Goal: Task Accomplishment & Management: Manage account settings

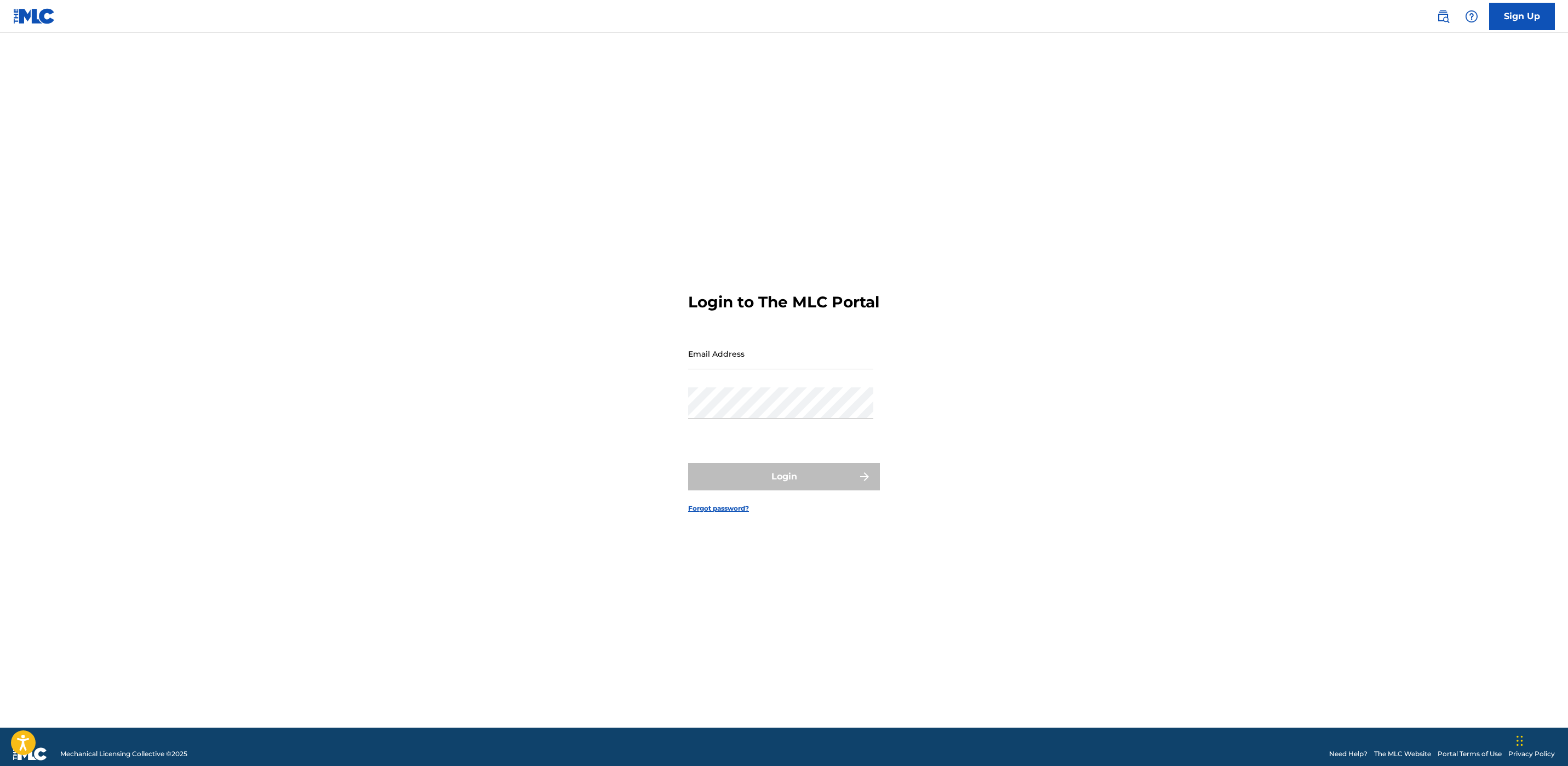
click at [767, 369] on input "Email Address" at bounding box center [781, 353] width 185 height 31
type input "[PERSON_NAME][EMAIL_ADDRESS][PERSON_NAME][DOMAIN_NAME]"
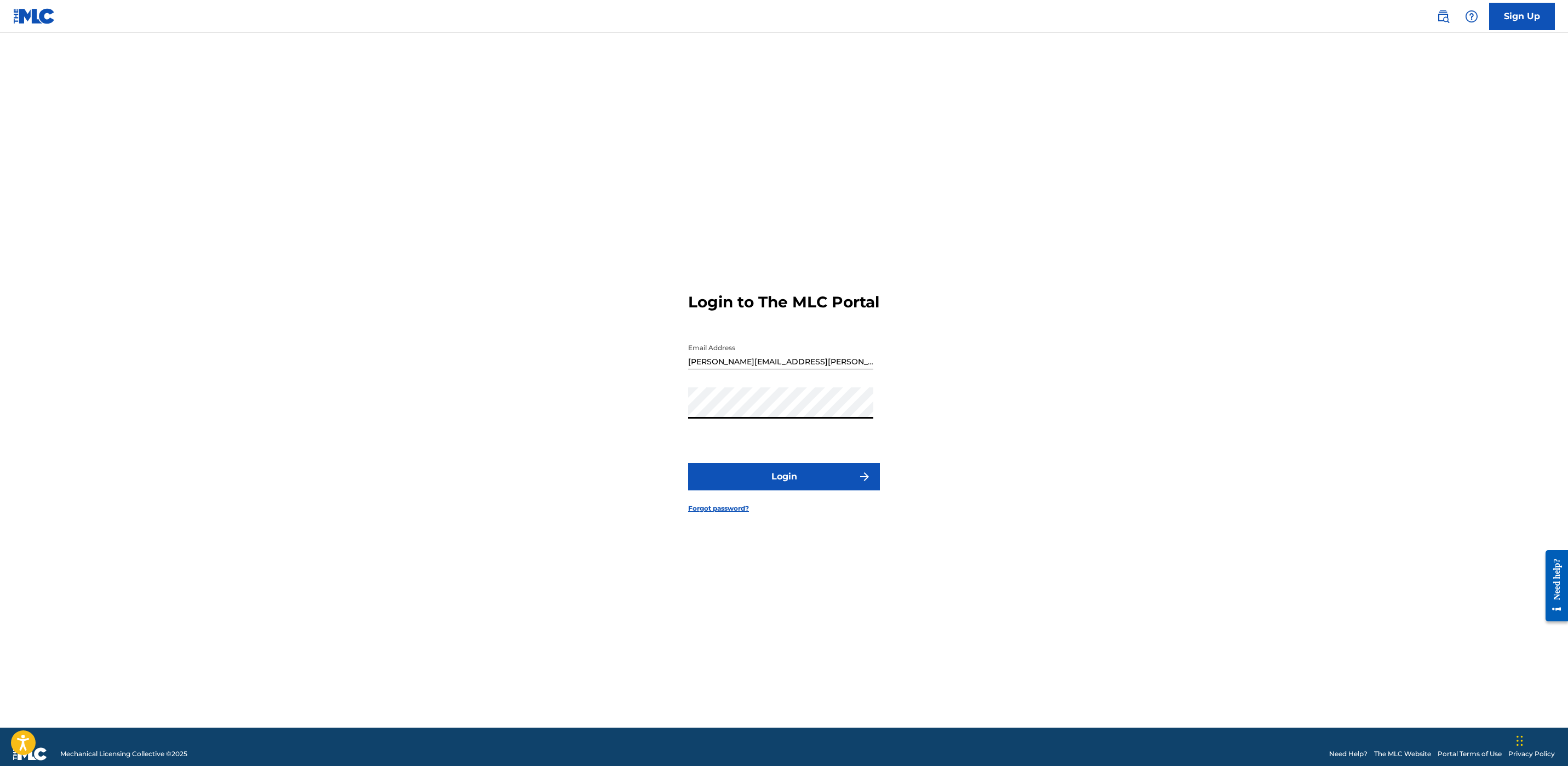
click at [688, 463] on button "Login" at bounding box center [784, 476] width 192 height 27
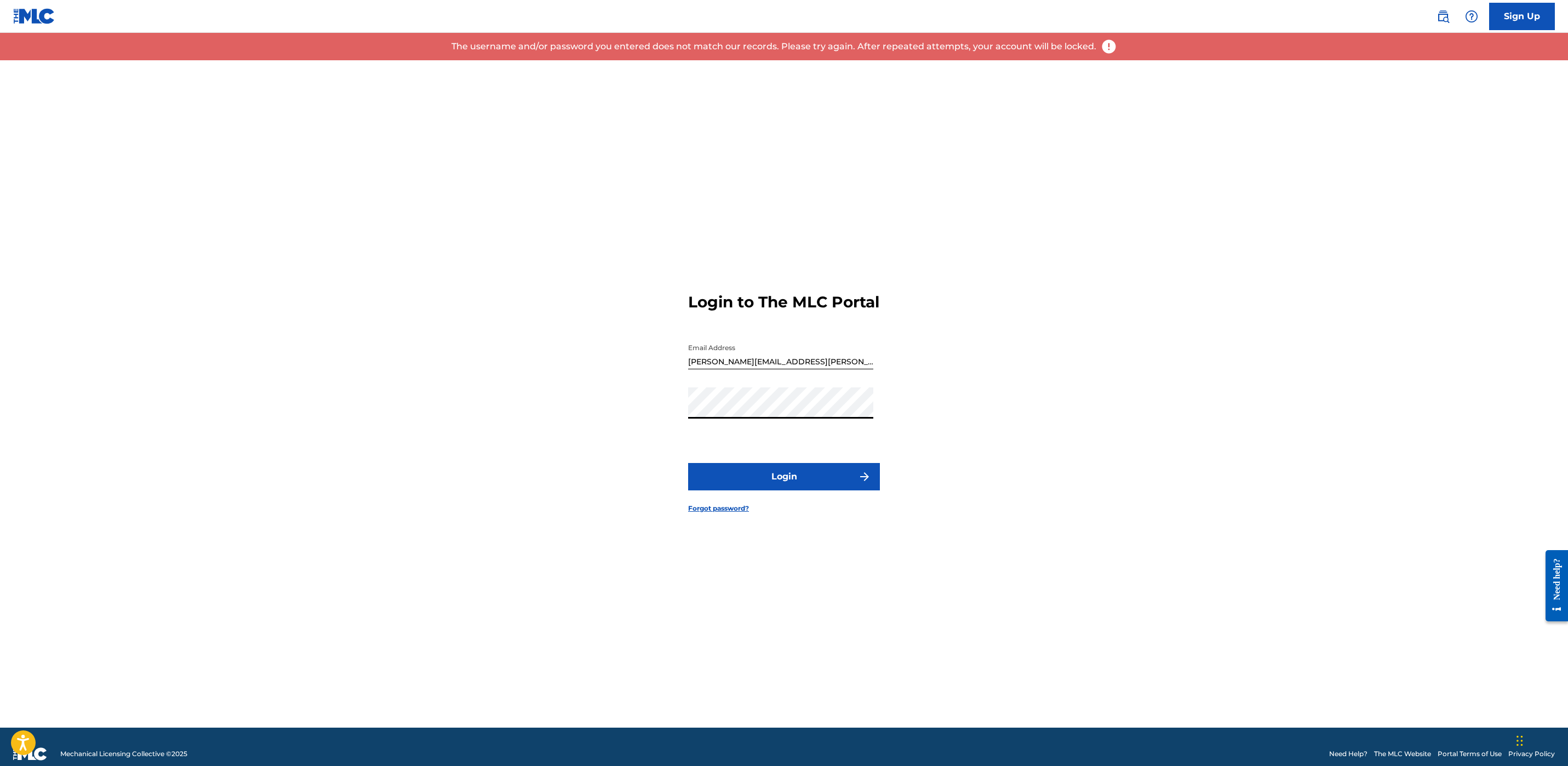
click at [688, 463] on button "Login" at bounding box center [784, 476] width 192 height 27
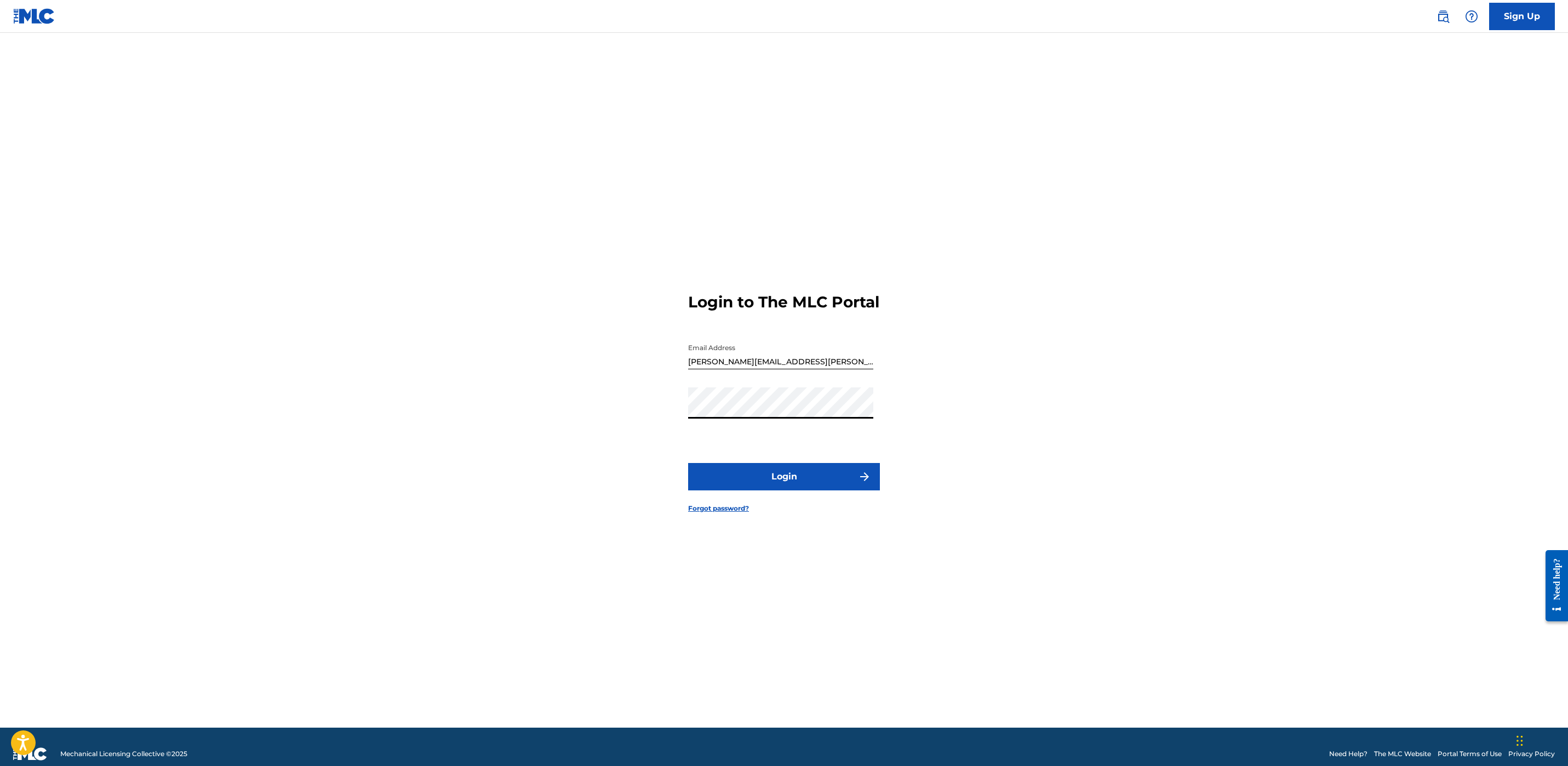
click at [688, 463] on button "Login" at bounding box center [784, 476] width 192 height 27
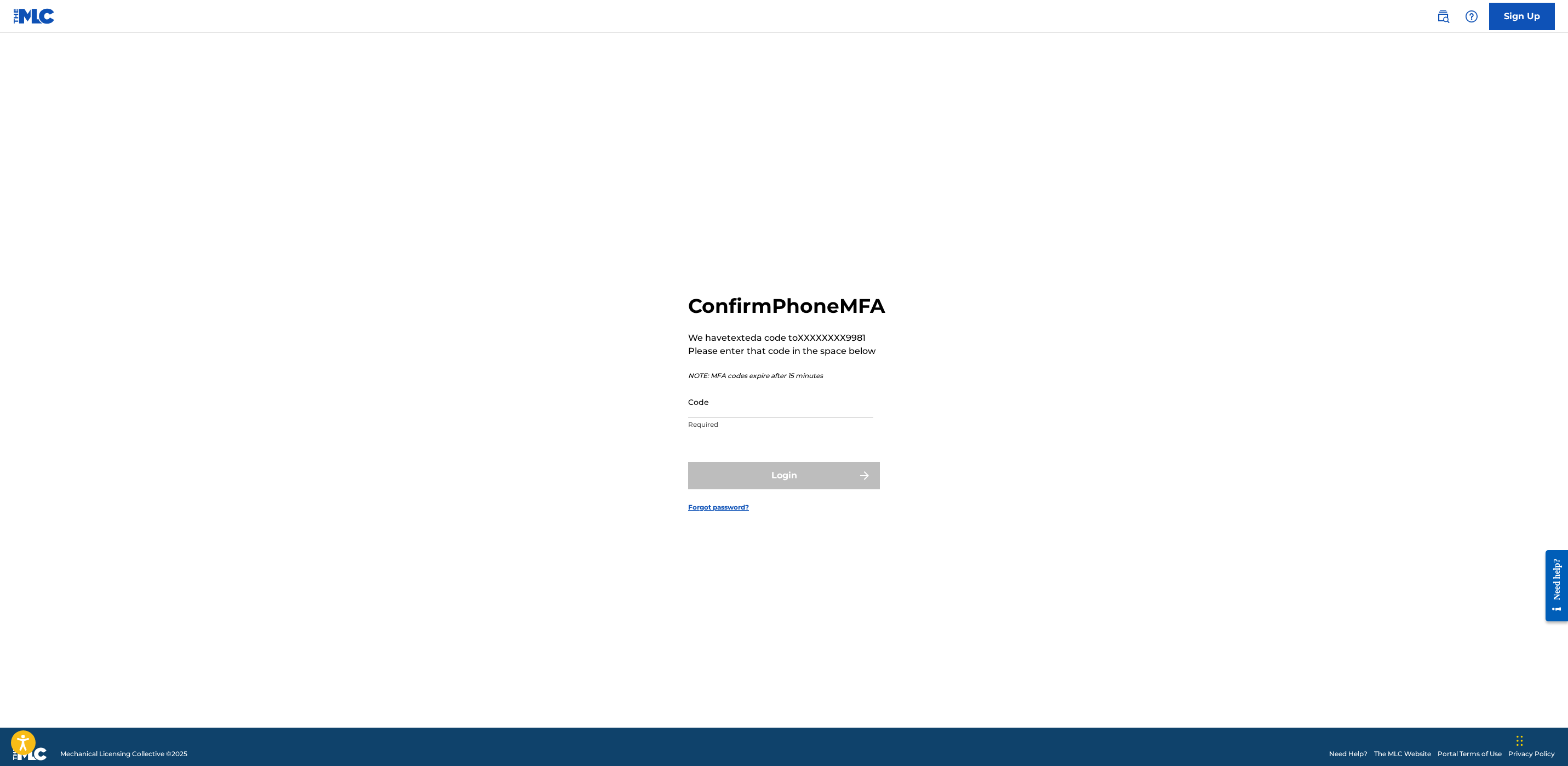
drag, startPoint x: 767, startPoint y: 377, endPoint x: 748, endPoint y: 410, distance: 38.1
click at [748, 410] on input "Code" at bounding box center [781, 402] width 185 height 31
type input "830056"
click at [808, 490] on button "Login" at bounding box center [784, 475] width 192 height 27
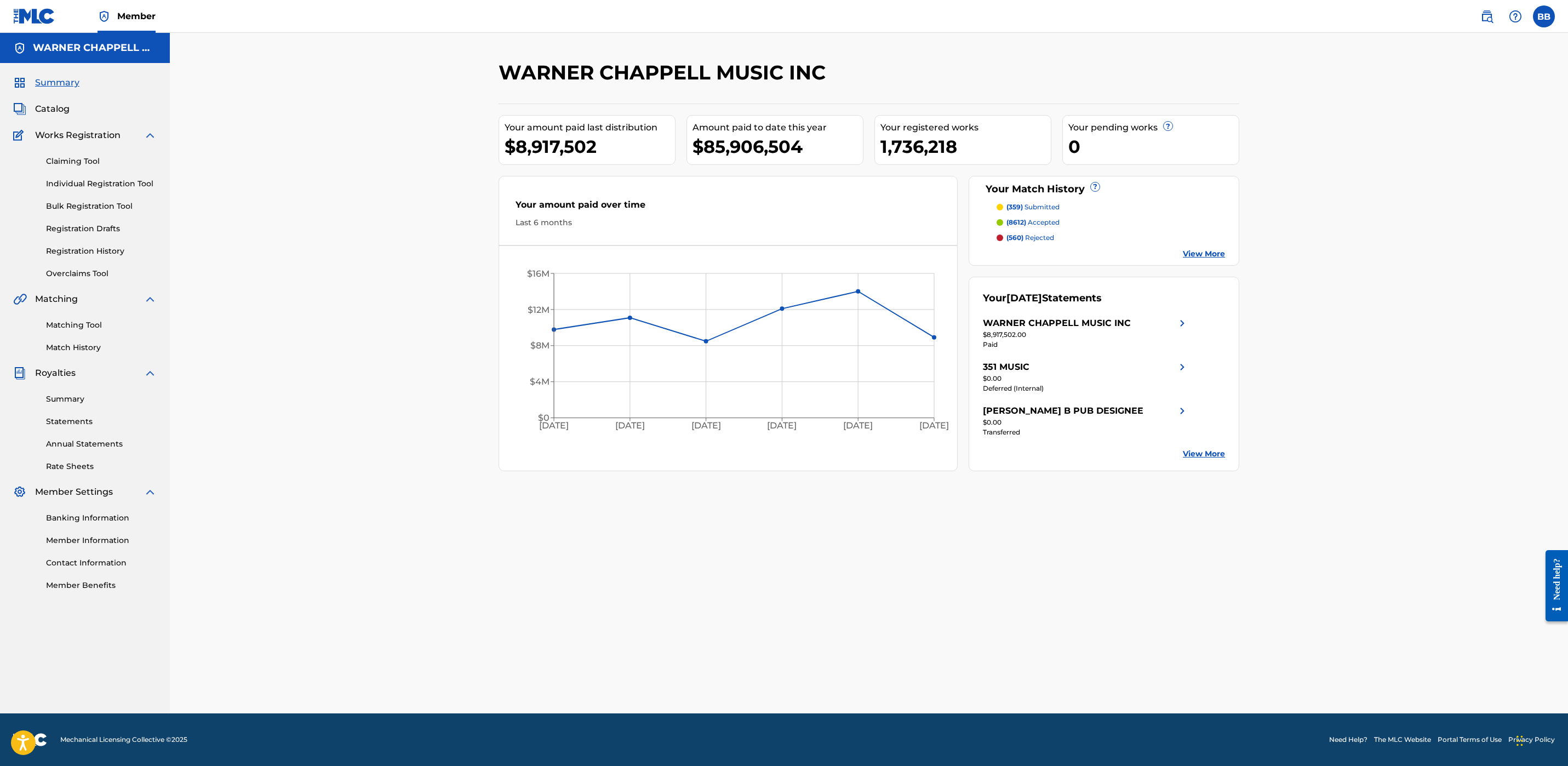
click at [71, 421] on link "Statements" at bounding box center [101, 422] width 111 height 11
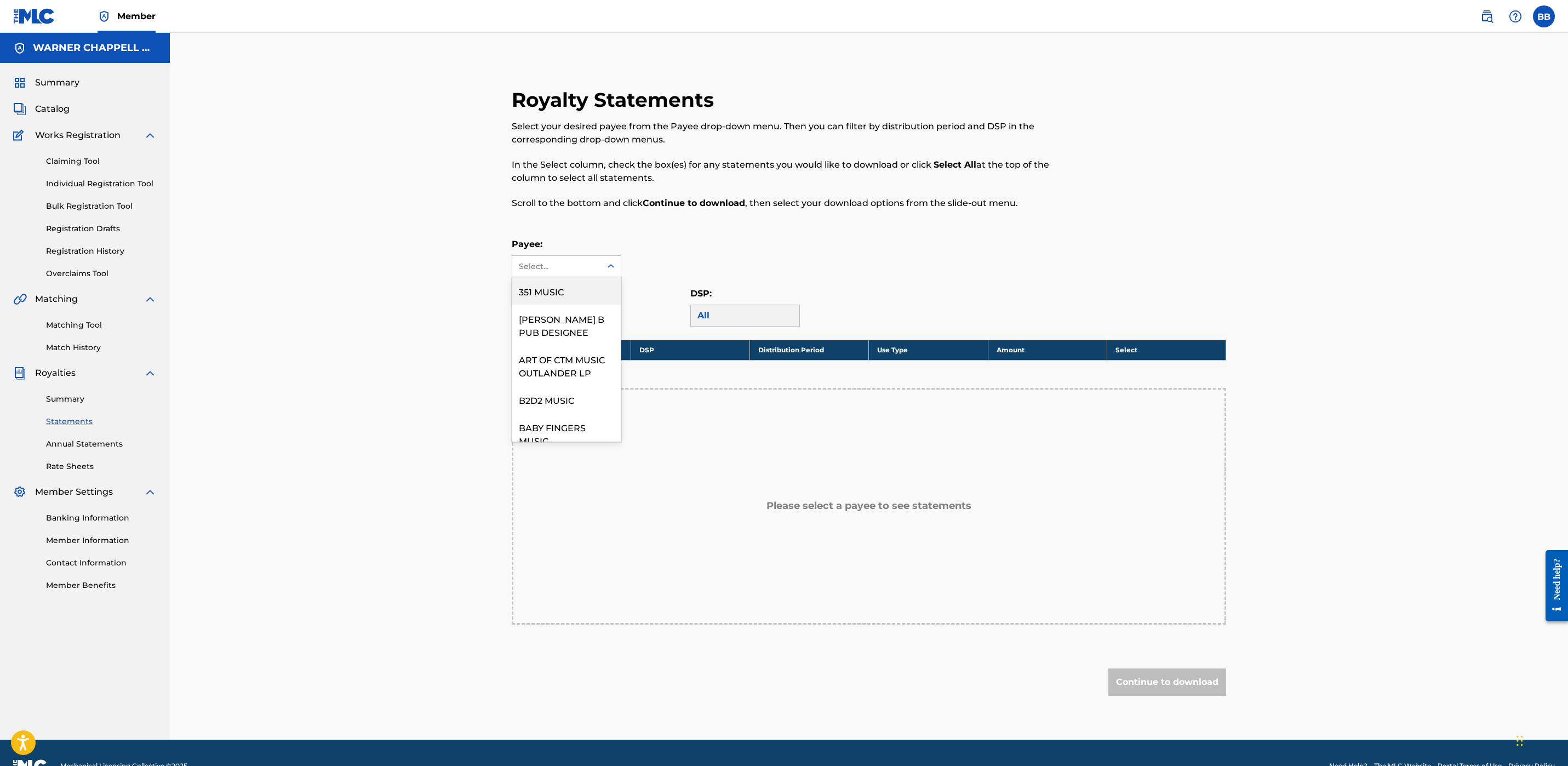
click at [557, 264] on div "Select..." at bounding box center [556, 267] width 75 height 11
click at [576, 174] on div "WARNER CHAPPELL MUSIC INC" at bounding box center [566, 154] width 108 height 41
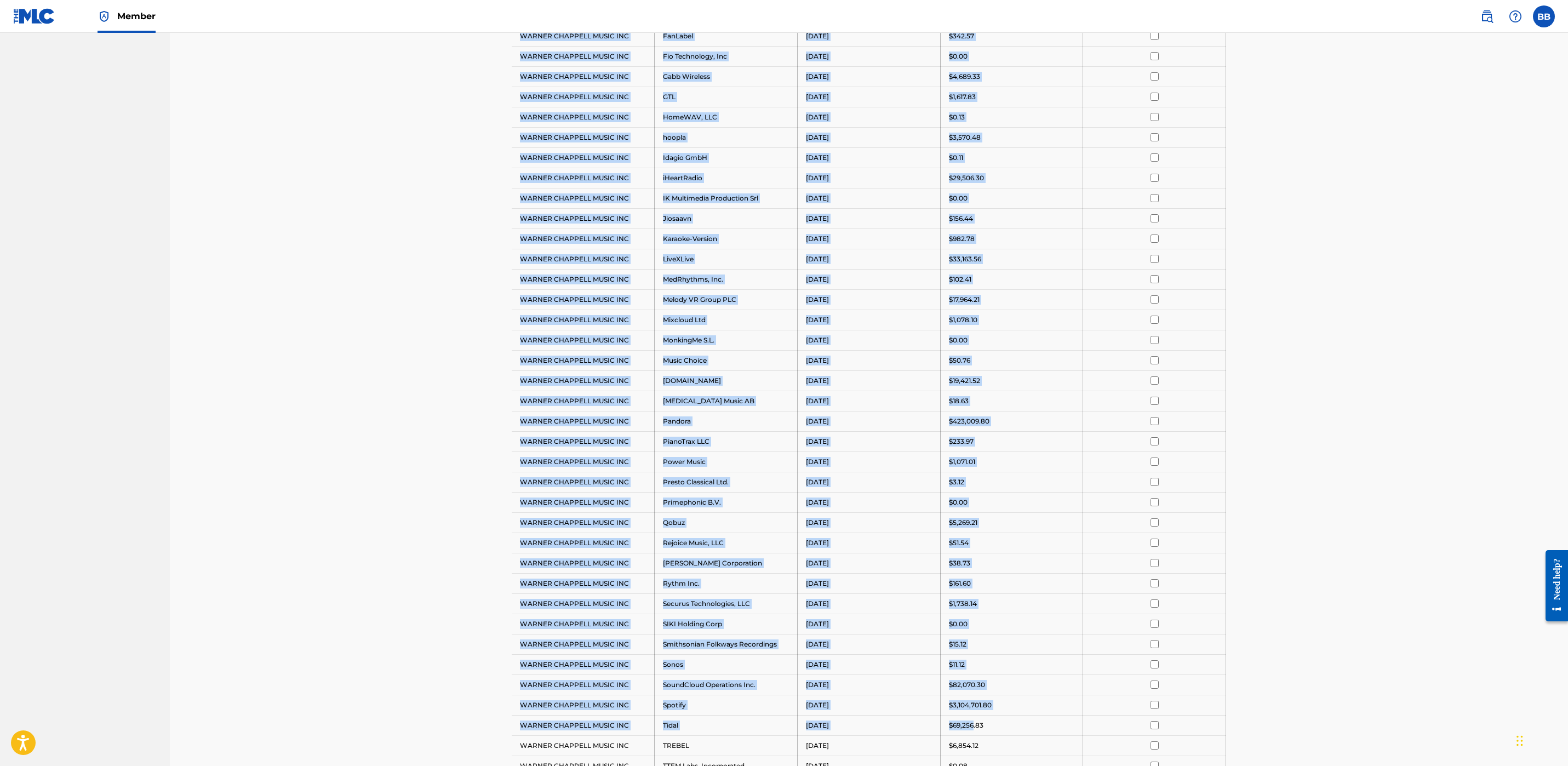
scroll to position [852, 0]
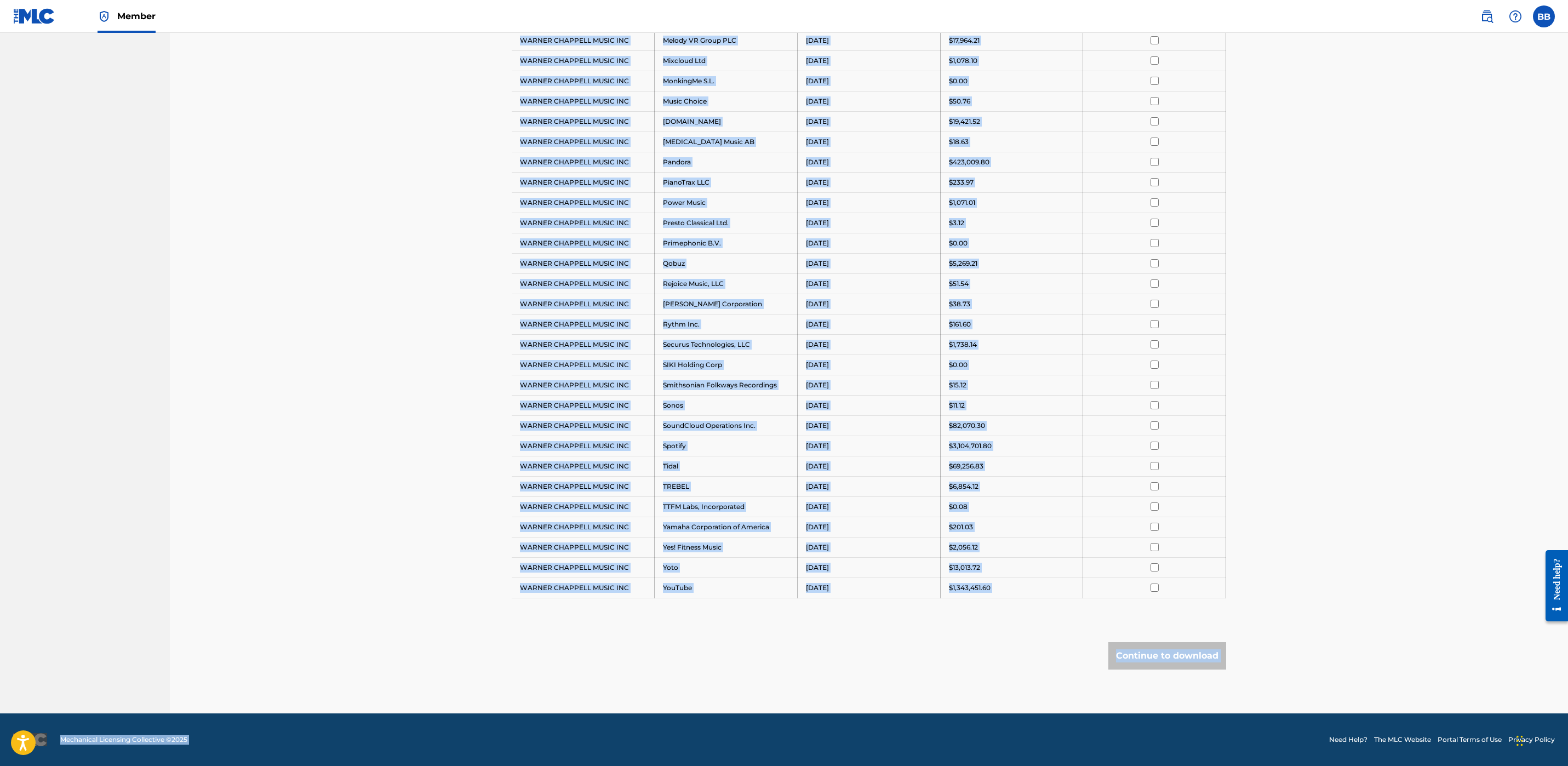
drag, startPoint x: 520, startPoint y: 371, endPoint x: 975, endPoint y: 801, distance: 626.0
copy div "[PERSON_NAME] MUSIC INC Amazon Media Venture LLC [DATE] $14.28 [PERSON_NAME] MU…"
